Goal: Information Seeking & Learning: Learn about a topic

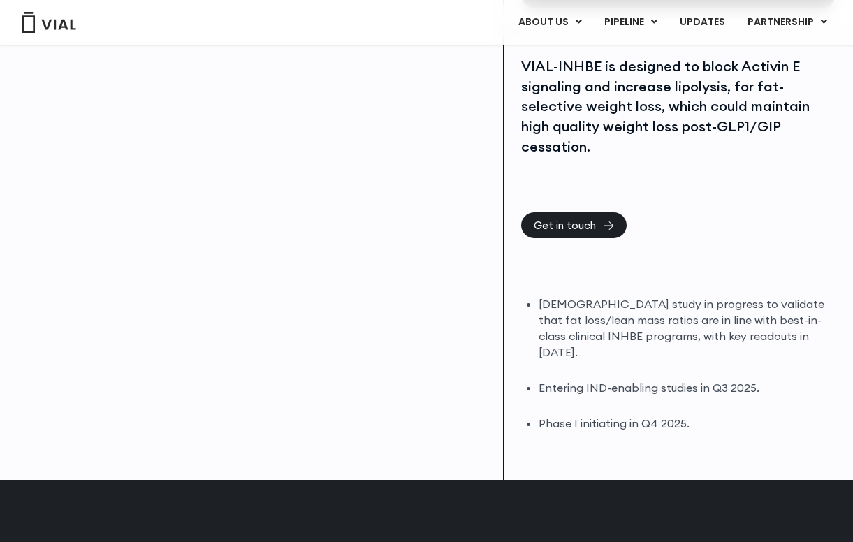
click at [633, 38] on div "ABOUT US ABOUT US CAREERS CONTACT US PIPELINE TL1A HLE PHASE 2 INHBE/ACTIVIN E …" at bounding box center [426, 22] width 825 height 45
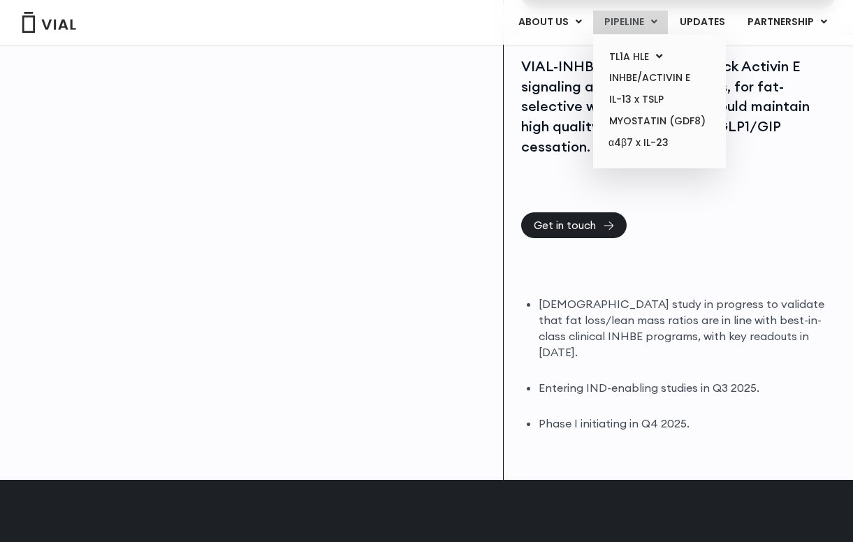
click at [648, 16] on link "PIPELINE" at bounding box center [630, 22] width 75 height 24
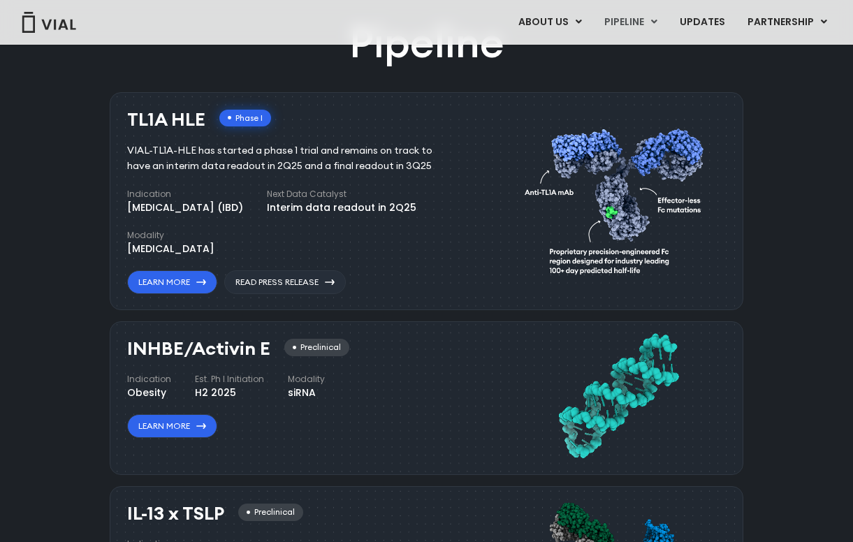
scroll to position [776, 0]
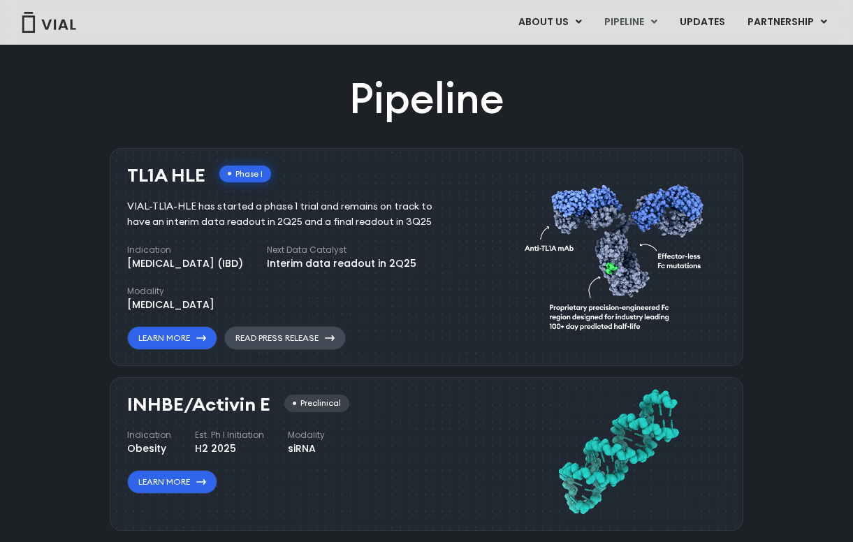
click at [252, 333] on link "Read Press Release" at bounding box center [285, 338] width 122 height 24
